Goal: Task Accomplishment & Management: Use online tool/utility

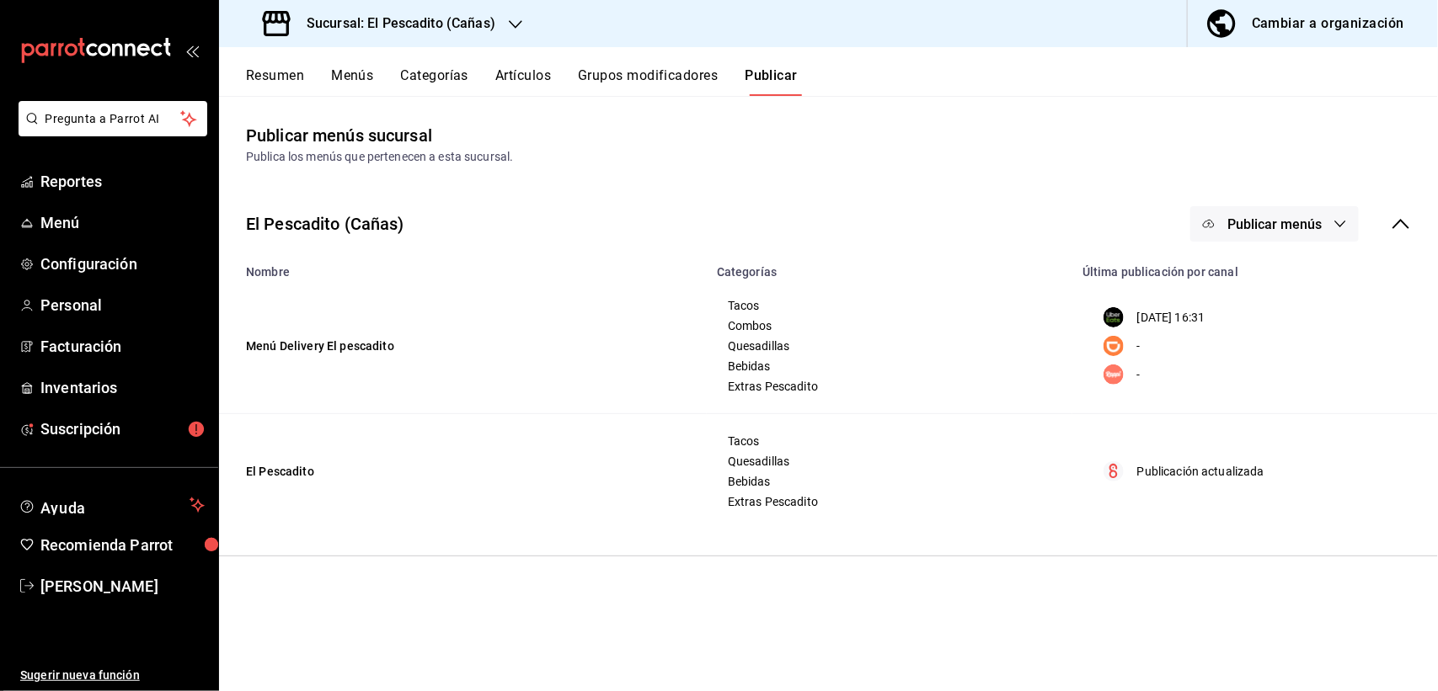
click at [499, 27] on div "Sucursal: El Pescadito (Cañas)" at bounding box center [380, 23] width 296 height 47
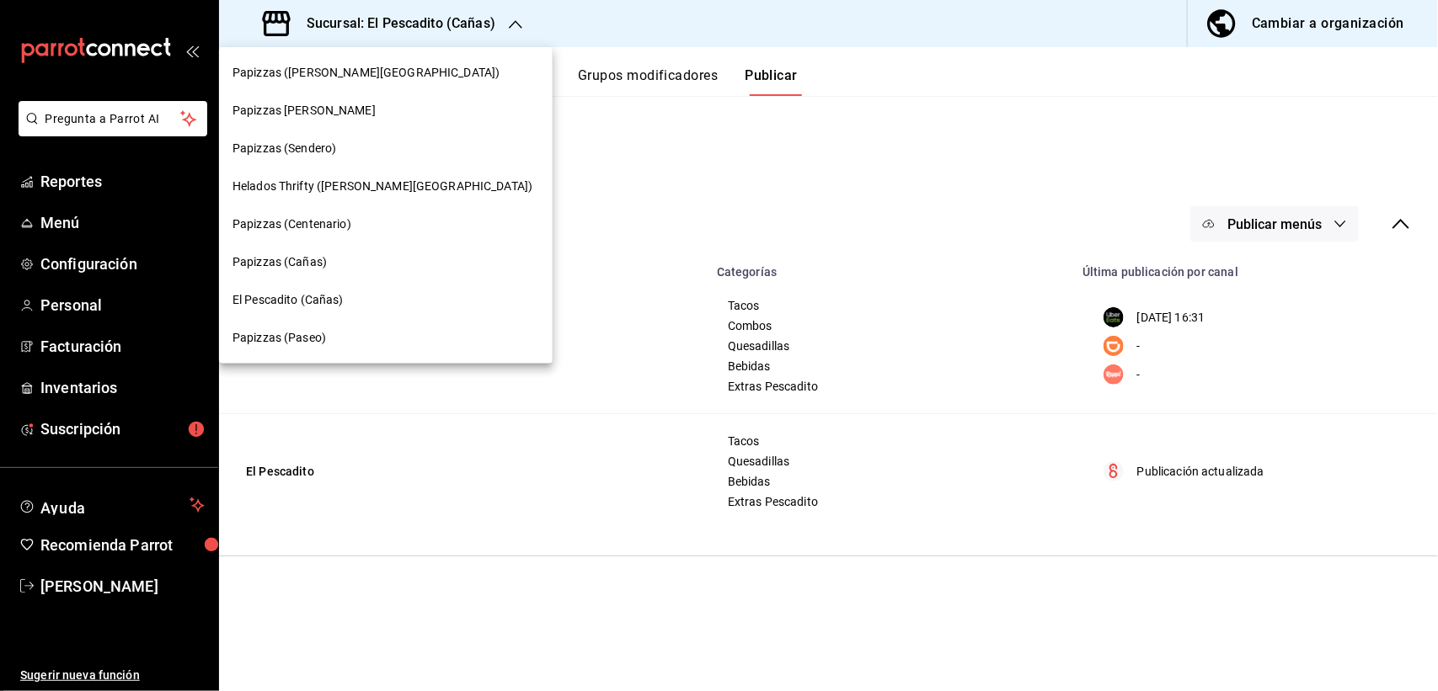
click at [606, 212] on div at bounding box center [719, 345] width 1438 height 691
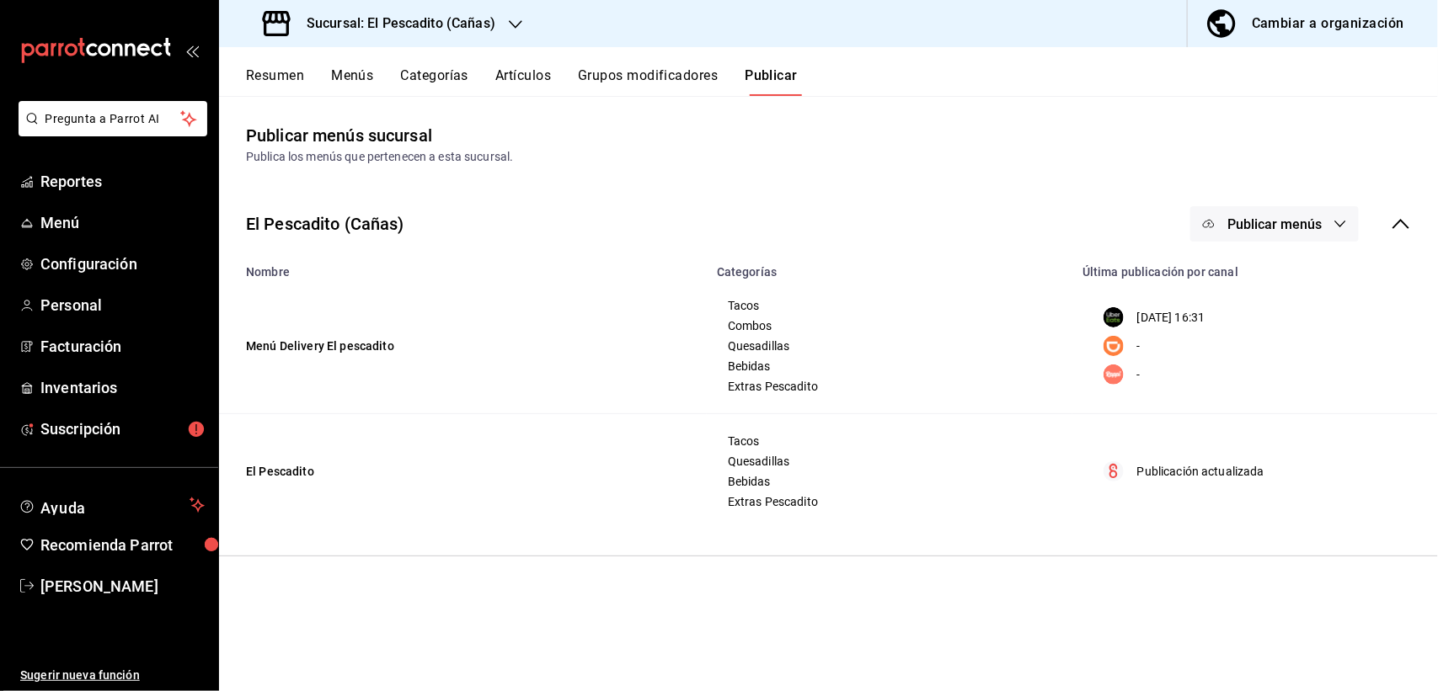
click at [516, 25] on icon "button" at bounding box center [515, 24] width 13 height 8
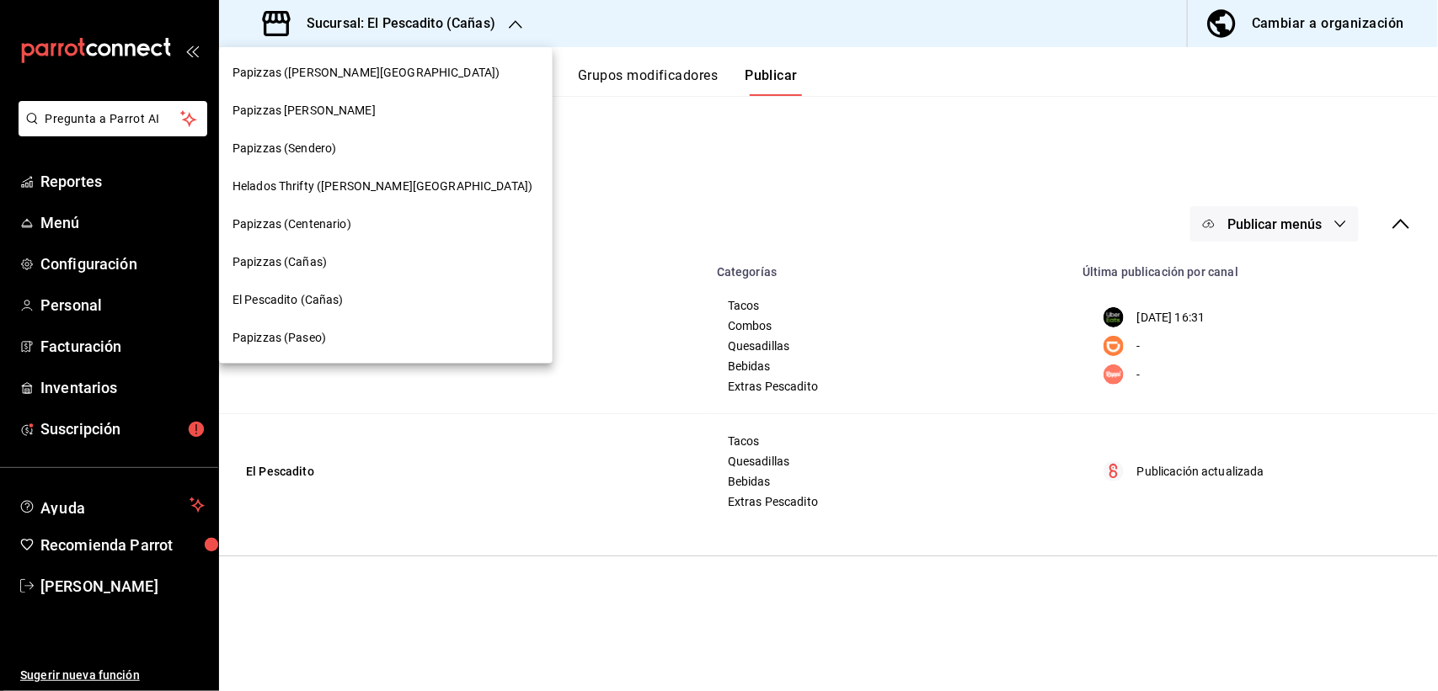
click at [674, 227] on div at bounding box center [719, 345] width 1438 height 691
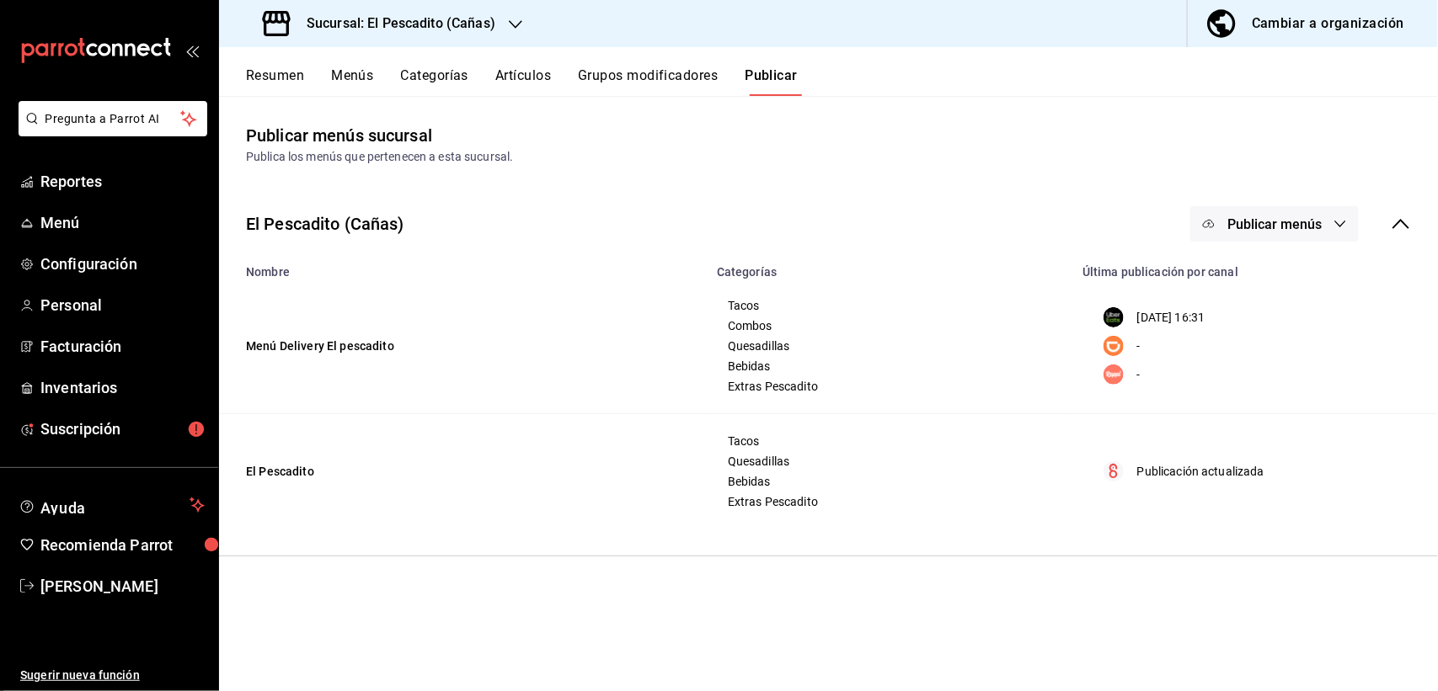
click at [1266, 240] on button "Publicar menús" at bounding box center [1274, 223] width 168 height 35
click at [1286, 327] on span "DiDi Food" at bounding box center [1298, 327] width 81 height 18
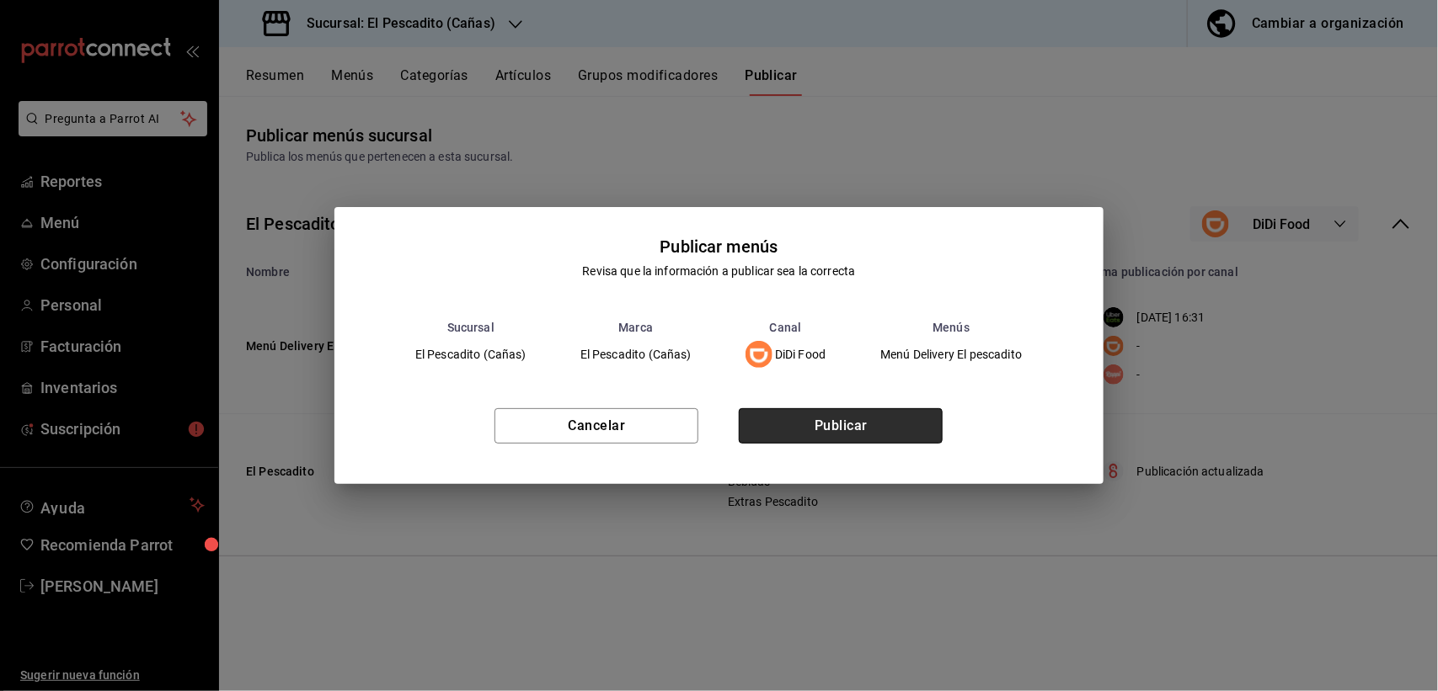
click at [915, 415] on button "Publicar" at bounding box center [841, 425] width 204 height 35
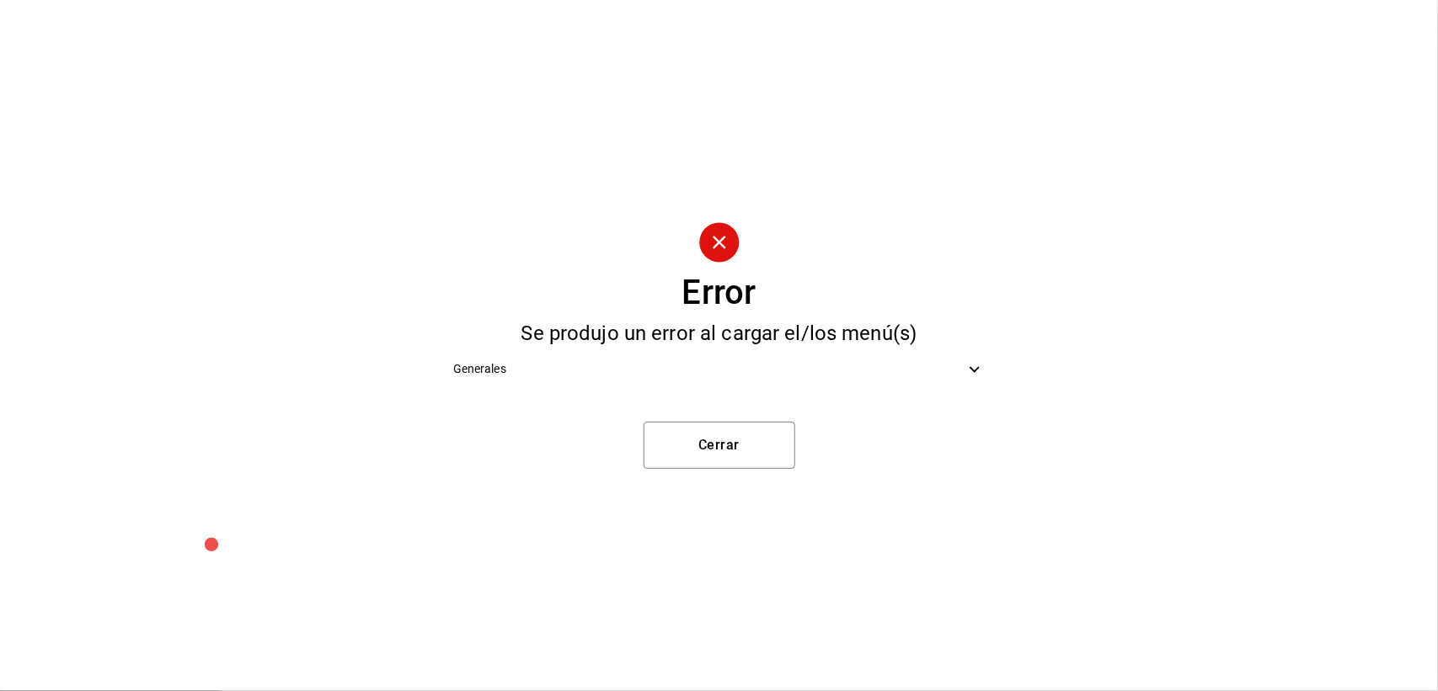
click at [655, 368] on span "Generales" at bounding box center [709, 369] width 512 height 18
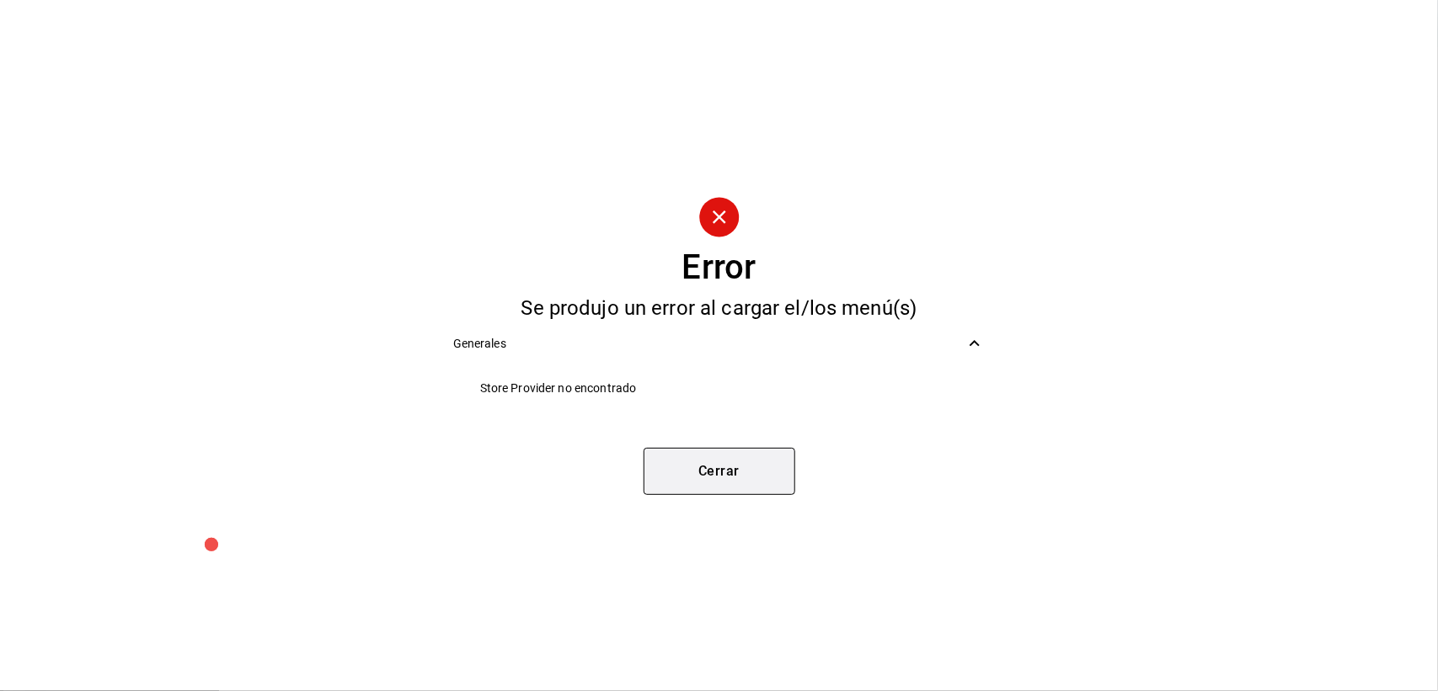
click at [720, 461] on button "Cerrar" at bounding box center [719, 471] width 152 height 47
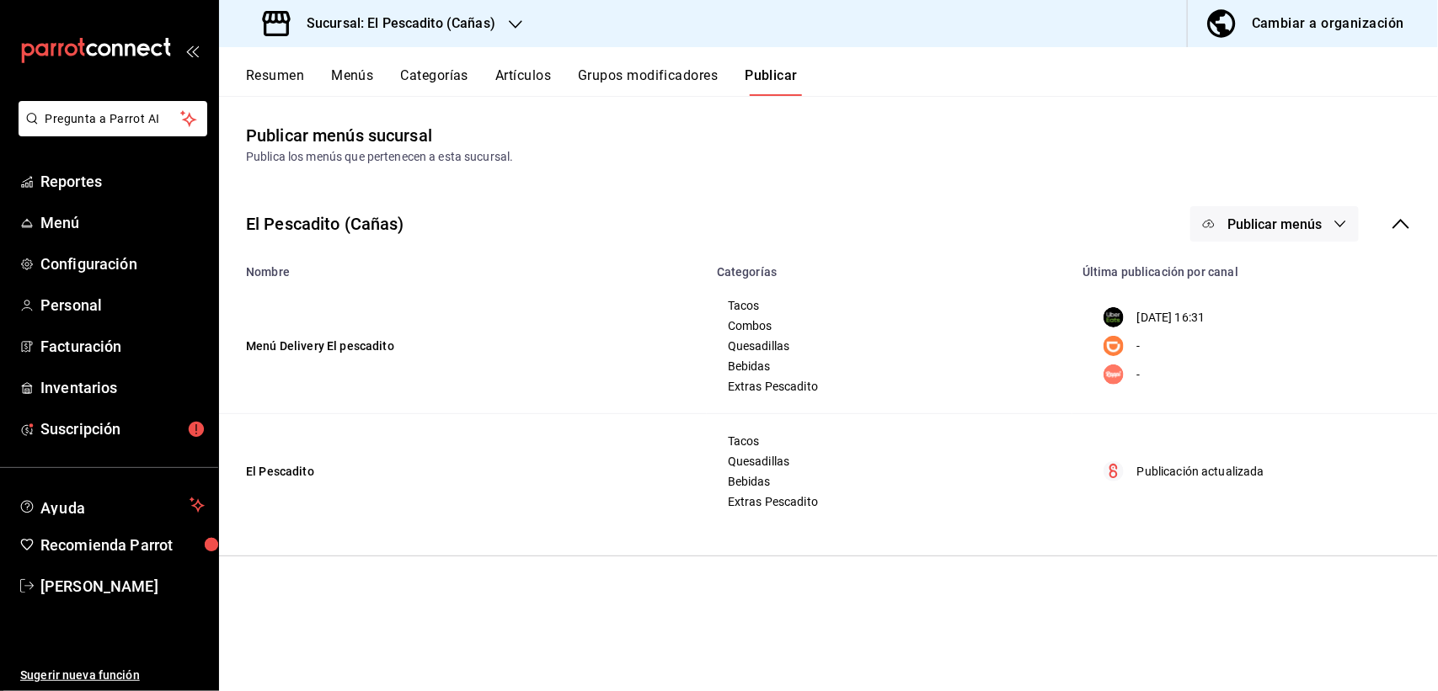
click at [1259, 232] on span "Publicar menús" at bounding box center [1274, 224] width 94 height 16
click at [1245, 314] on div at bounding box center [1234, 325] width 47 height 27
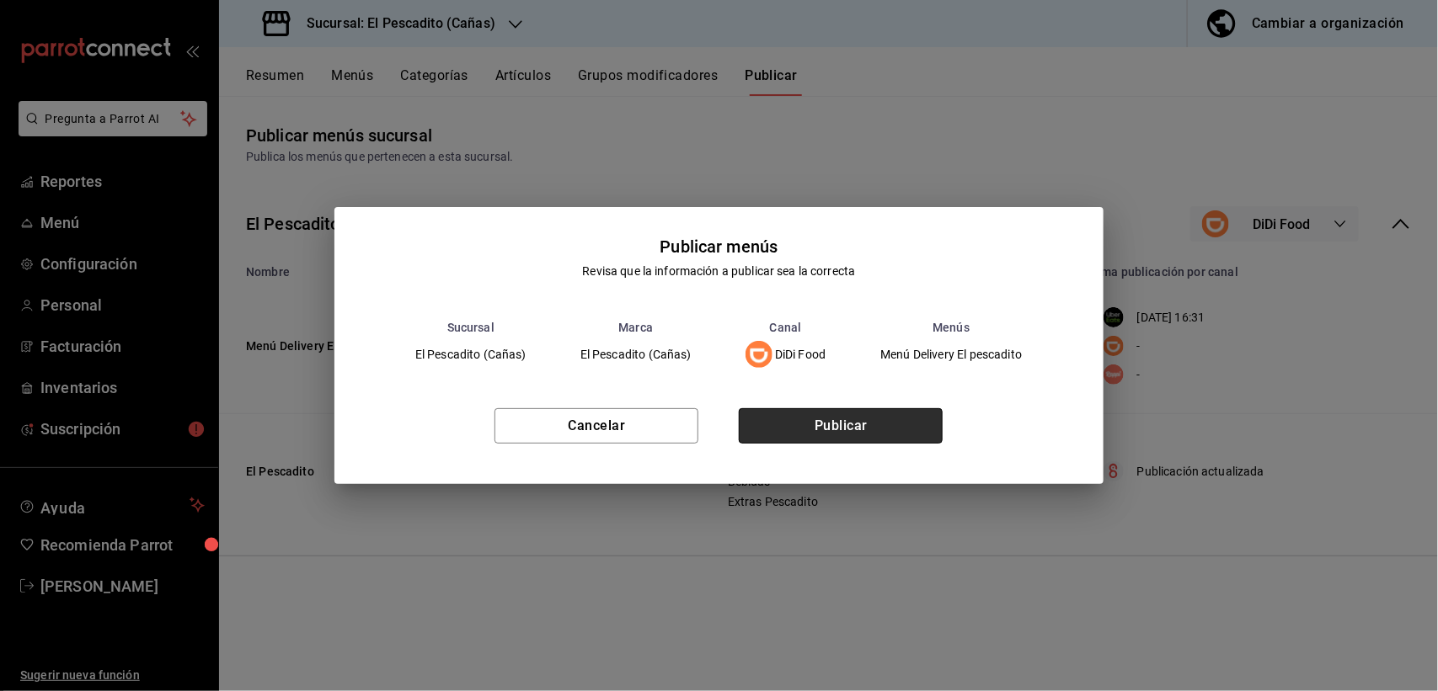
click at [866, 419] on button "Publicar" at bounding box center [841, 425] width 204 height 35
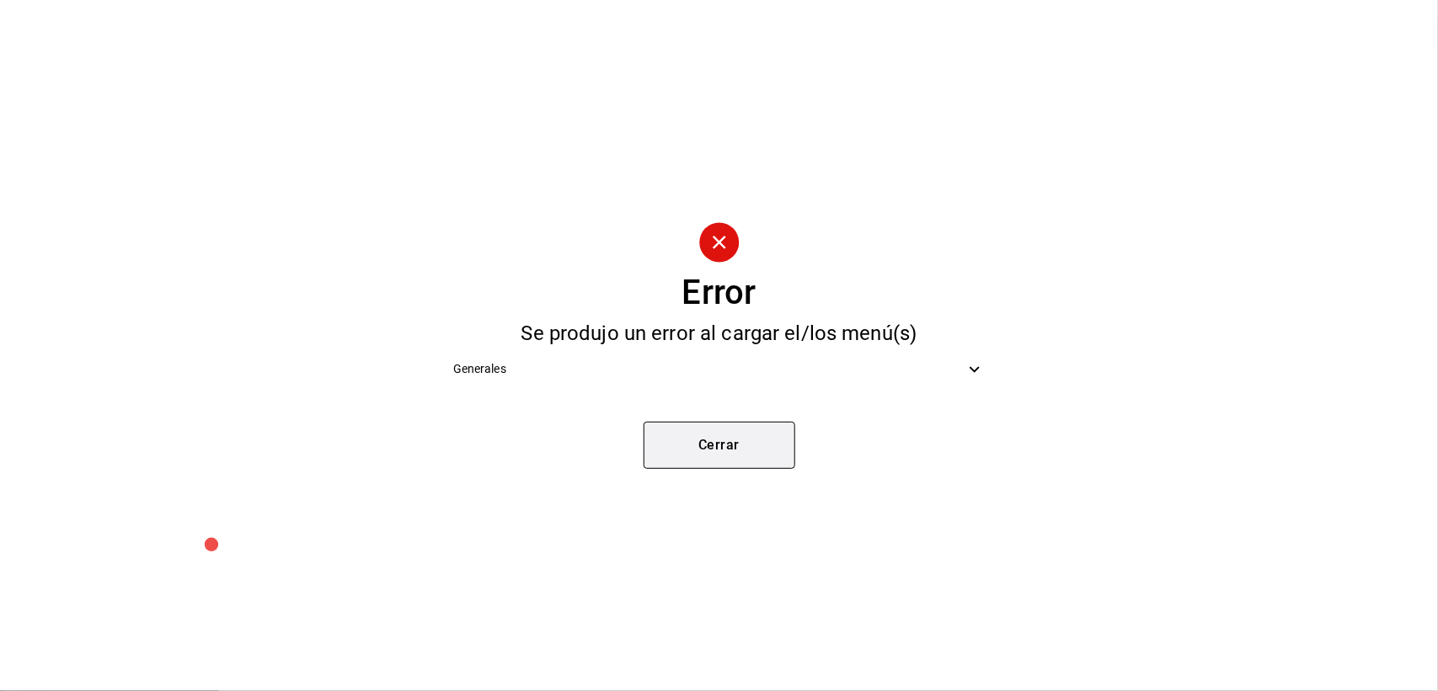
click at [768, 424] on button "Cerrar" at bounding box center [719, 445] width 152 height 47
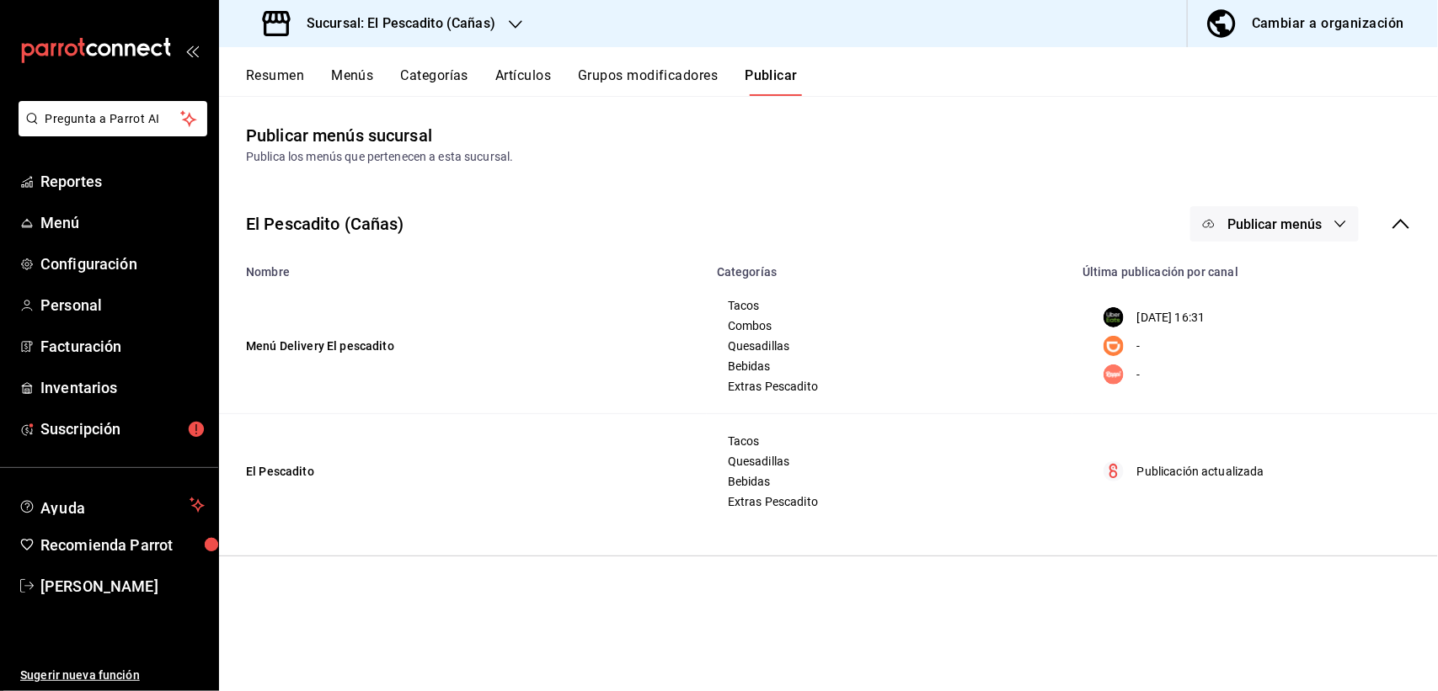
click at [1270, 226] on span "Publicar menús" at bounding box center [1274, 224] width 94 height 16
click at [1280, 333] on span "DiDi Food" at bounding box center [1298, 327] width 81 height 18
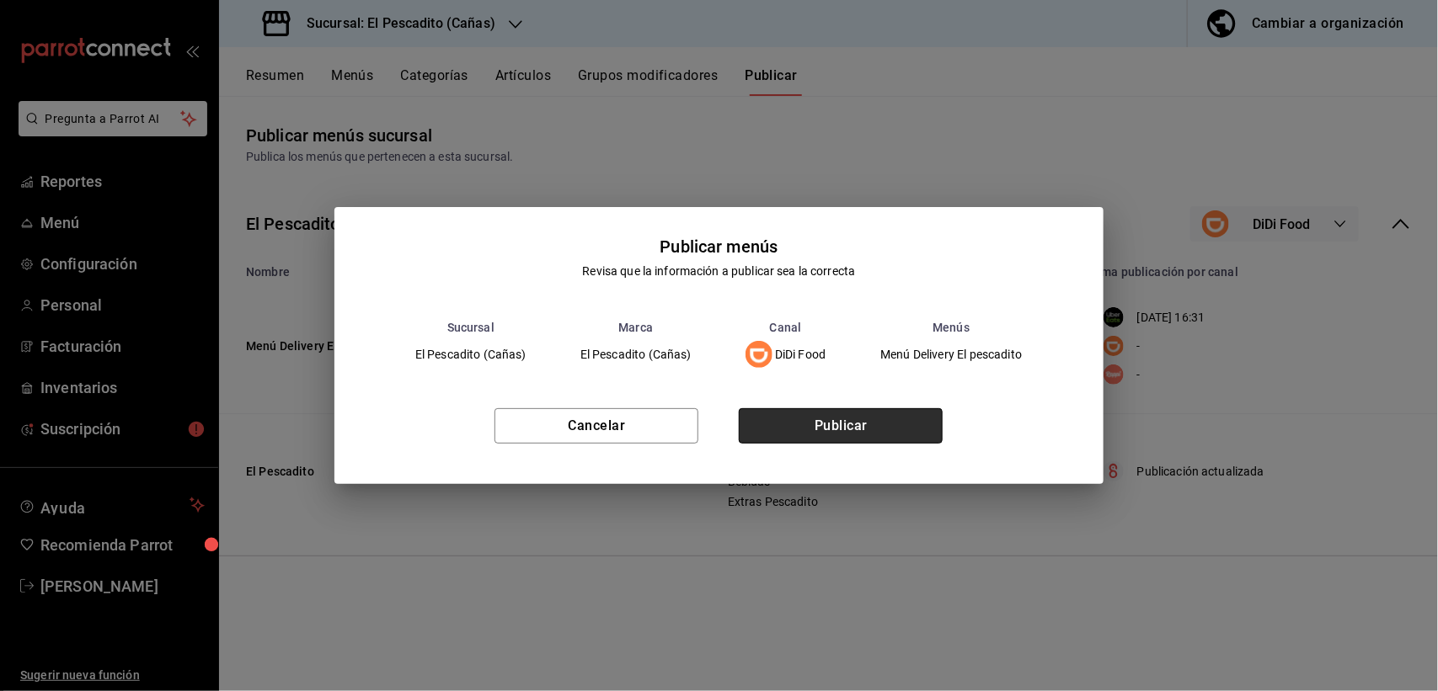
click at [885, 423] on button "Publicar" at bounding box center [841, 425] width 204 height 35
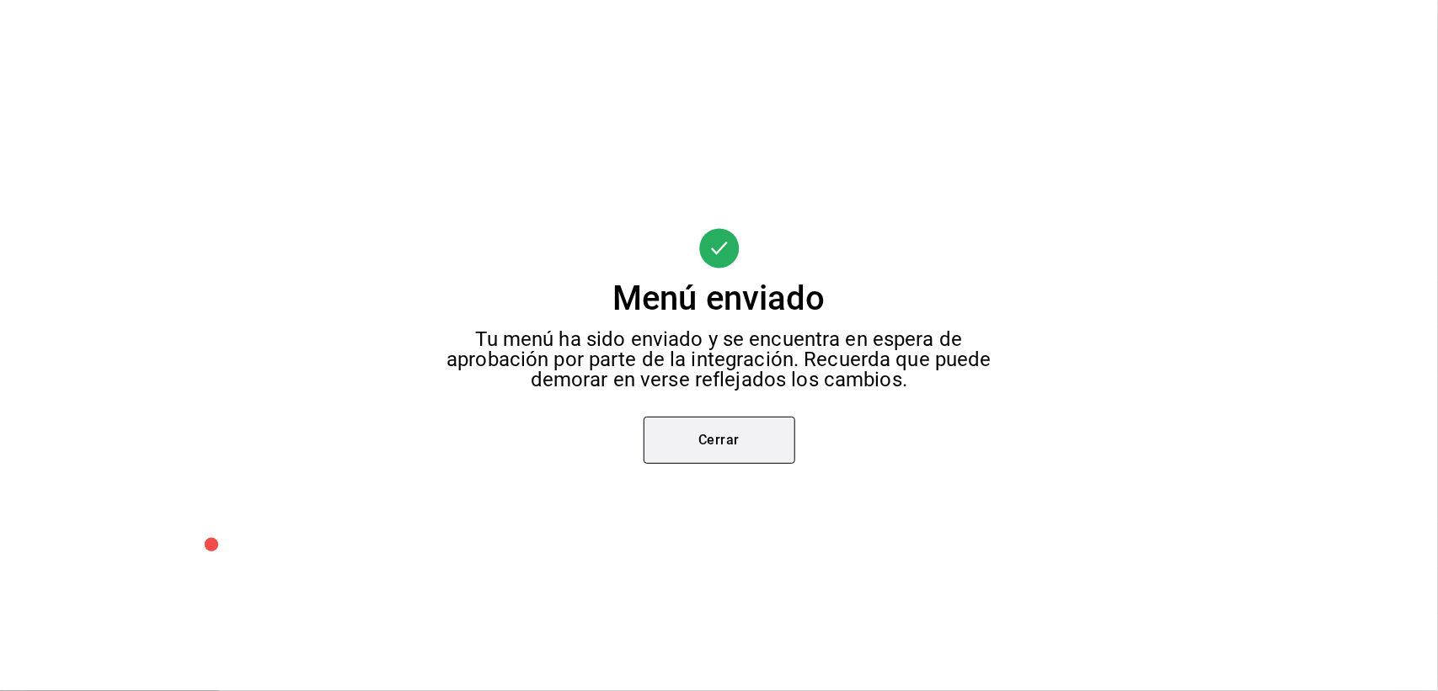
click at [750, 439] on button "Cerrar" at bounding box center [719, 440] width 152 height 47
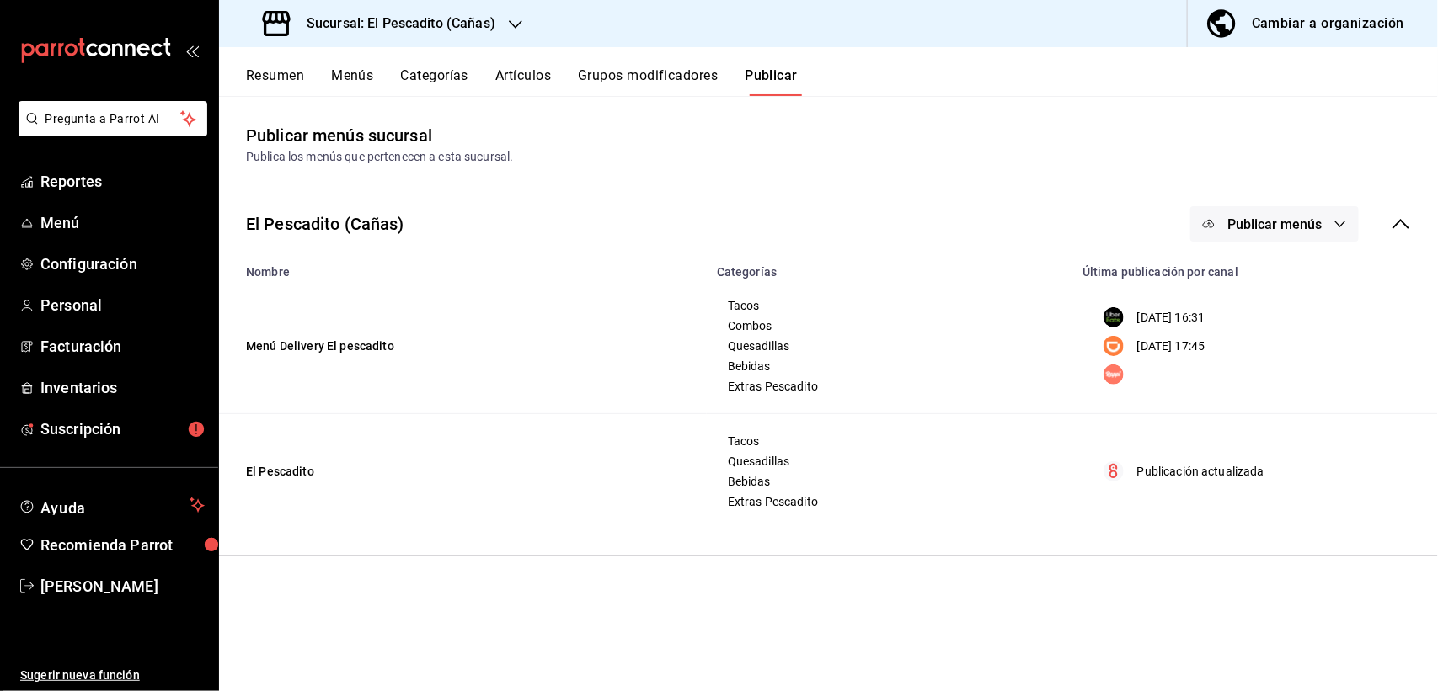
click at [1311, 217] on span "Publicar menús" at bounding box center [1274, 224] width 94 height 16
click at [94, 432] on div at bounding box center [719, 345] width 1438 height 691
click at [124, 427] on span "Suscripción" at bounding box center [122, 429] width 164 height 23
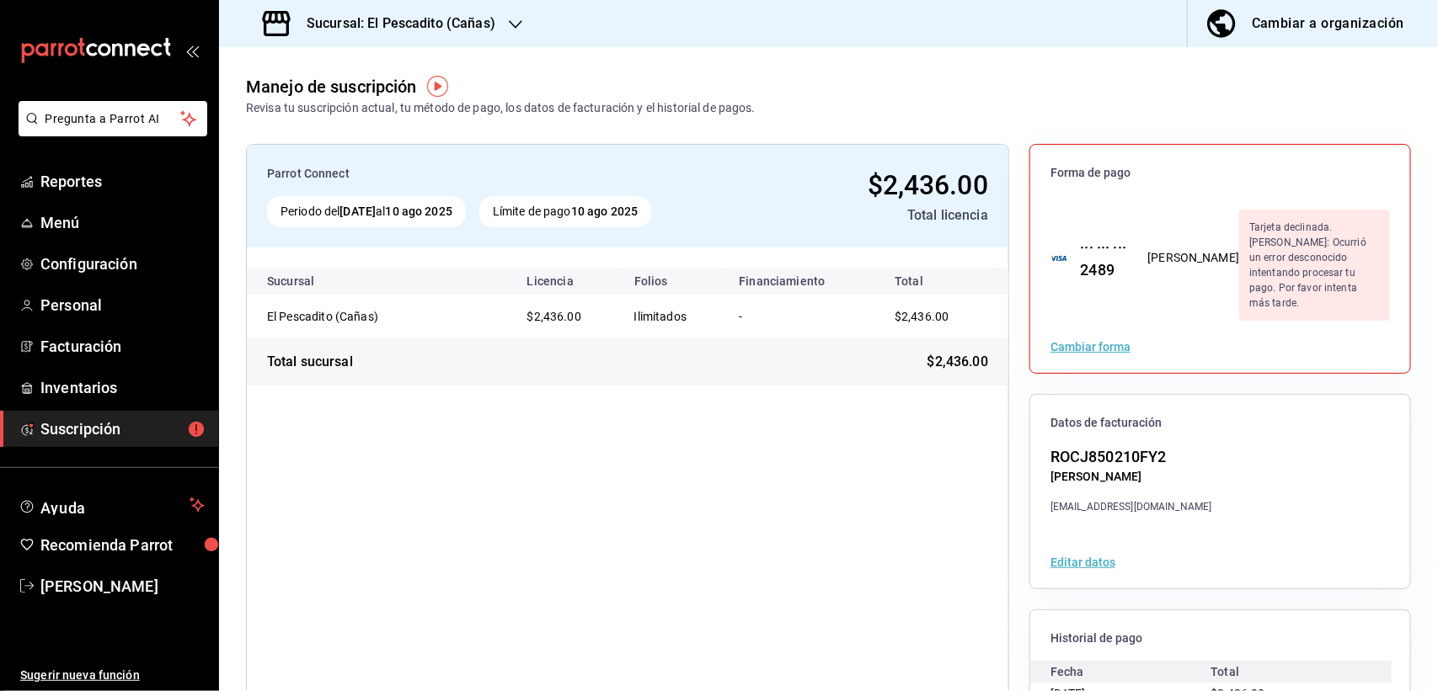
click at [476, 36] on div "Sucursal: El Pescadito (Cañas)" at bounding box center [380, 23] width 296 height 47
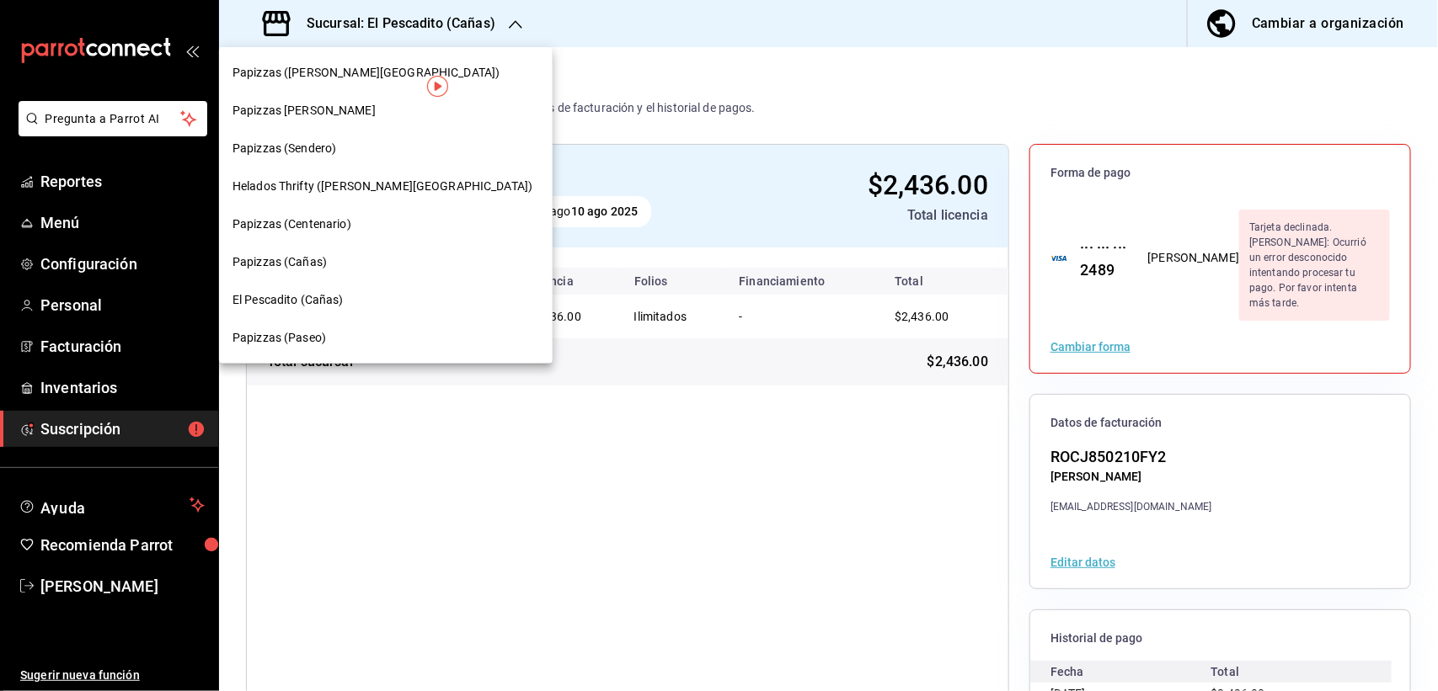
click at [295, 263] on span "Papizzas (Cañas)" at bounding box center [279, 263] width 94 height 18
